Goal: Task Accomplishment & Management: Use online tool/utility

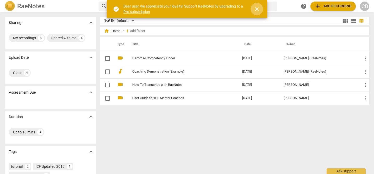
click at [258, 8] on span "close" at bounding box center [257, 9] width 6 height 6
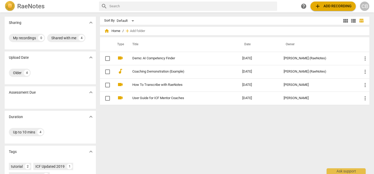
click at [336, 5] on span "add Add recording" at bounding box center [333, 6] width 37 height 6
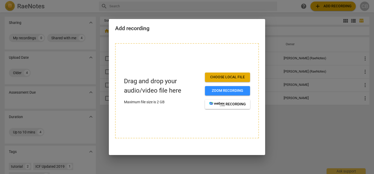
click at [236, 77] on span "Choose local file" at bounding box center [227, 77] width 37 height 5
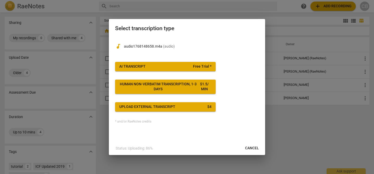
click at [178, 67] on span "AI Transcript Free Trial *" at bounding box center [165, 66] width 92 height 5
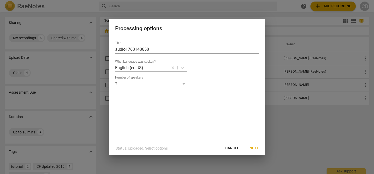
click at [255, 149] on span "Next" at bounding box center [254, 148] width 9 height 5
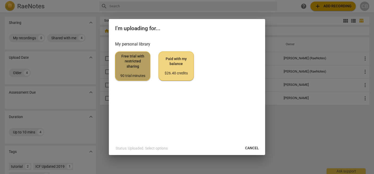
click at [140, 73] on div "90 trial minutes" at bounding box center [133, 75] width 26 height 5
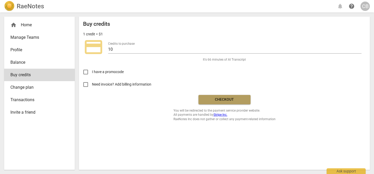
click at [222, 100] on span "Checkout" at bounding box center [225, 99] width 44 height 5
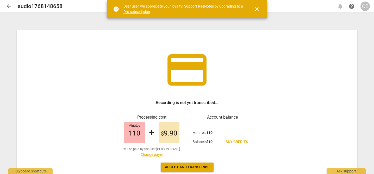
click at [258, 7] on span "close" at bounding box center [257, 9] width 6 height 6
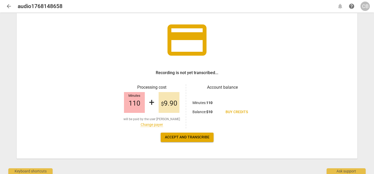
scroll to position [31, 0]
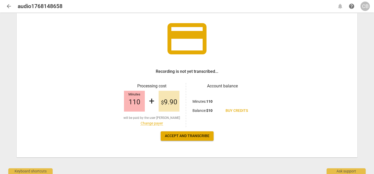
click at [199, 136] on span "Accept and transcribe" at bounding box center [187, 136] width 45 height 5
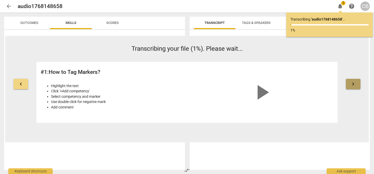
click at [358, 83] on button "keyboard_arrow_right" at bounding box center [353, 84] width 15 height 10
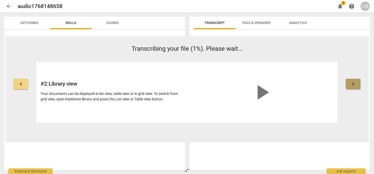
click at [358, 83] on button "keyboard_arrow_right" at bounding box center [353, 84] width 15 height 10
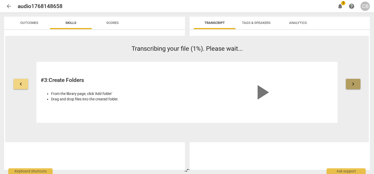
click at [357, 83] on button "keyboard_arrow_right" at bounding box center [353, 84] width 15 height 10
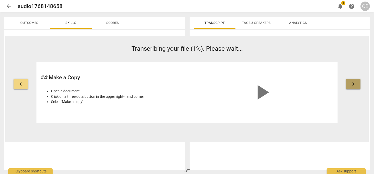
click at [357, 83] on button "keyboard_arrow_right" at bounding box center [353, 84] width 15 height 10
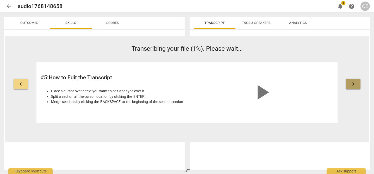
click at [357, 83] on button "keyboard_arrow_right" at bounding box center [353, 84] width 15 height 10
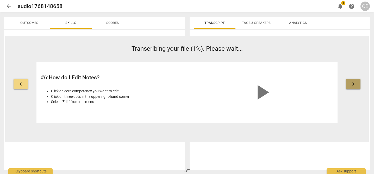
click at [357, 83] on button "keyboard_arrow_right" at bounding box center [353, 84] width 15 height 10
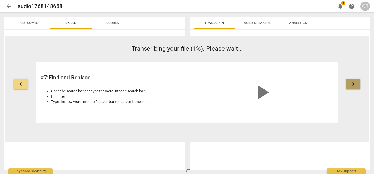
click at [357, 83] on button "keyboard_arrow_right" at bounding box center [353, 84] width 15 height 10
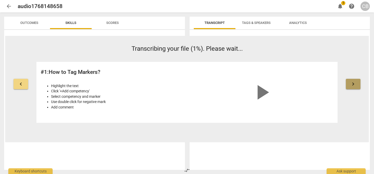
click at [357, 83] on button "keyboard_arrow_right" at bounding box center [353, 84] width 15 height 10
